Goal: Task Accomplishment & Management: Manage account settings

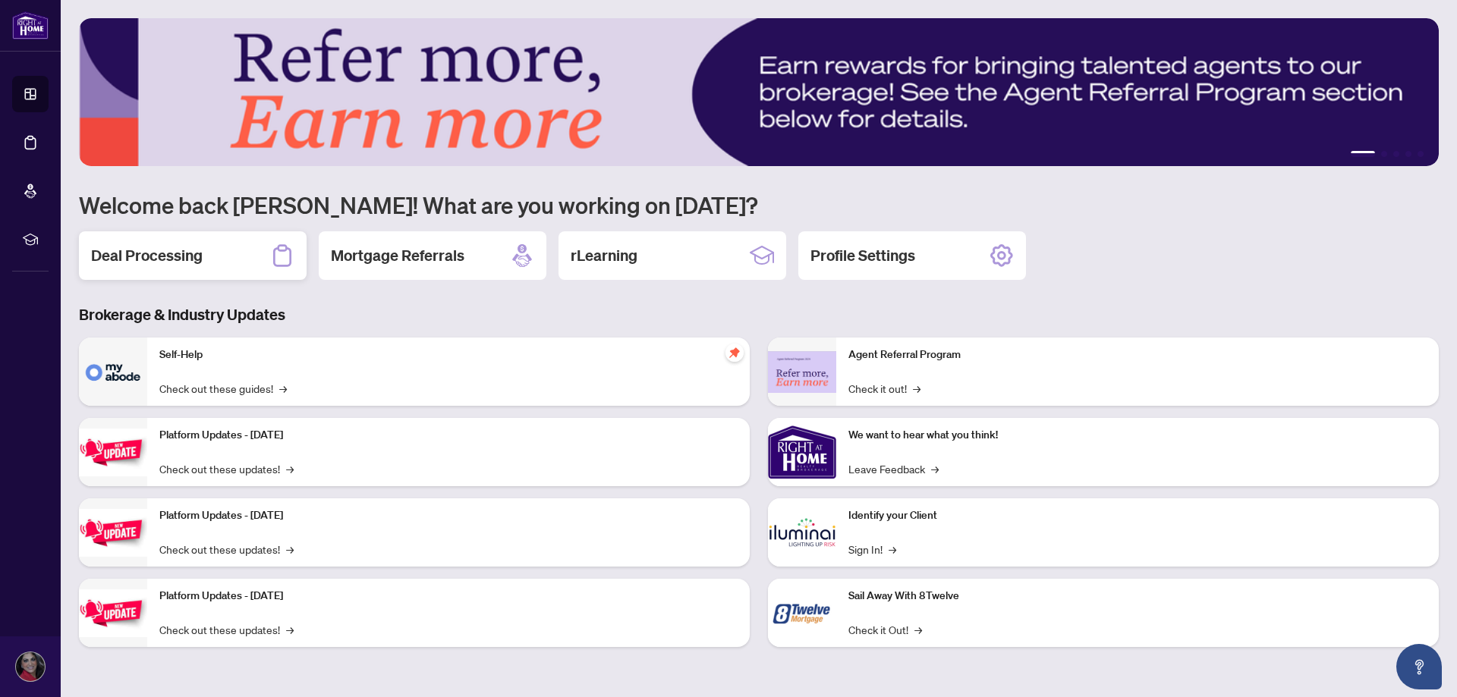
click at [234, 253] on div "Deal Processing" at bounding box center [193, 255] width 228 height 49
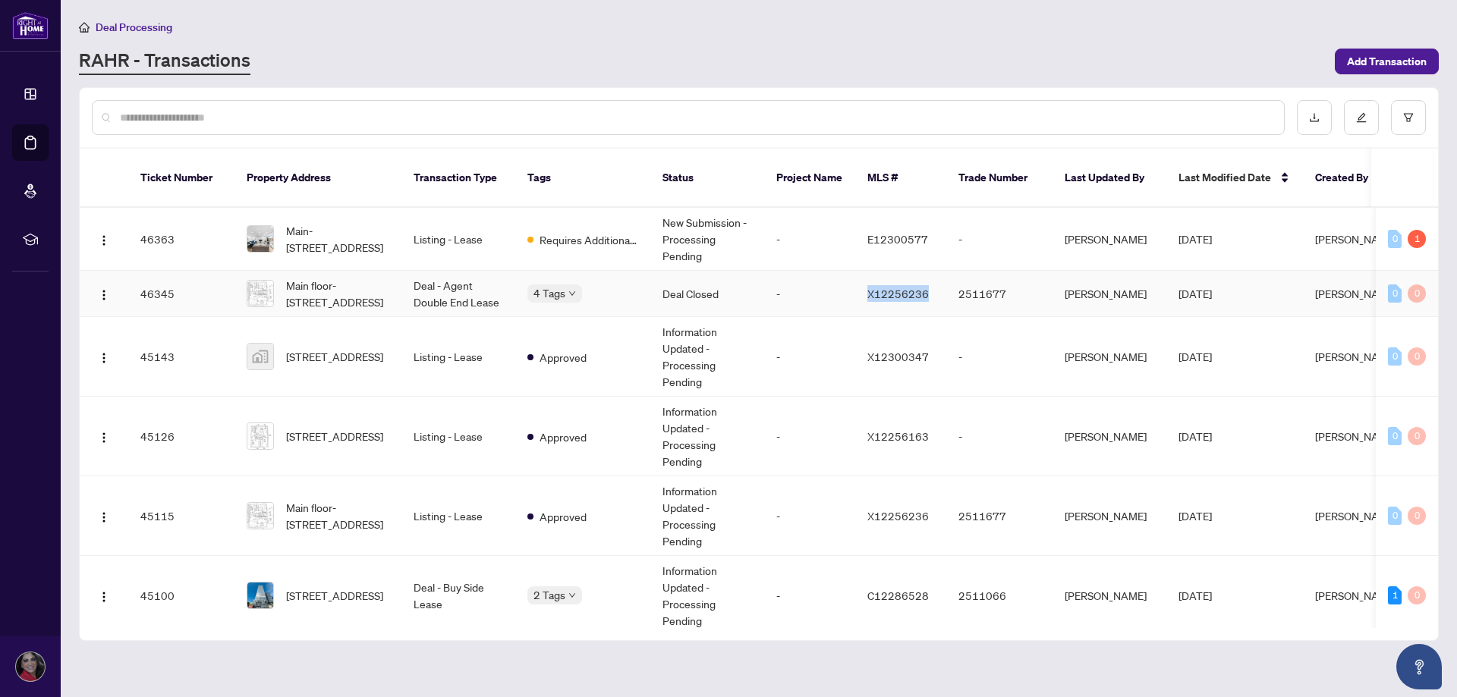
drag, startPoint x: 940, startPoint y: 277, endPoint x: 867, endPoint y: 284, distance: 73.2
click at [867, 284] on td "X12256236" at bounding box center [900, 294] width 91 height 46
